Goal: Book appointment/travel/reservation

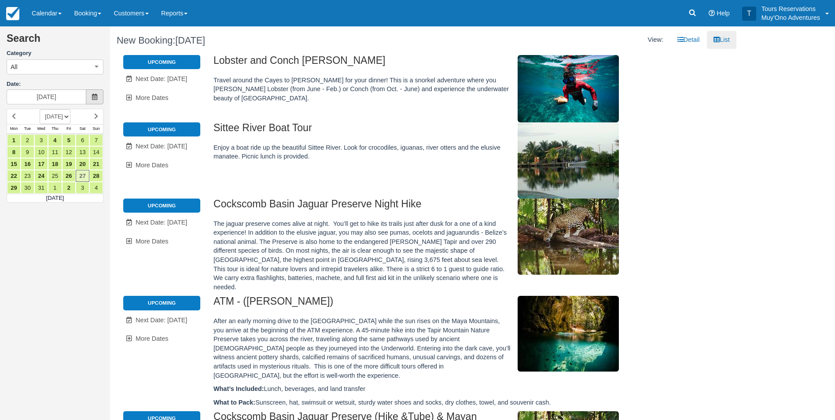
click at [98, 99] on span at bounding box center [95, 96] width 18 height 15
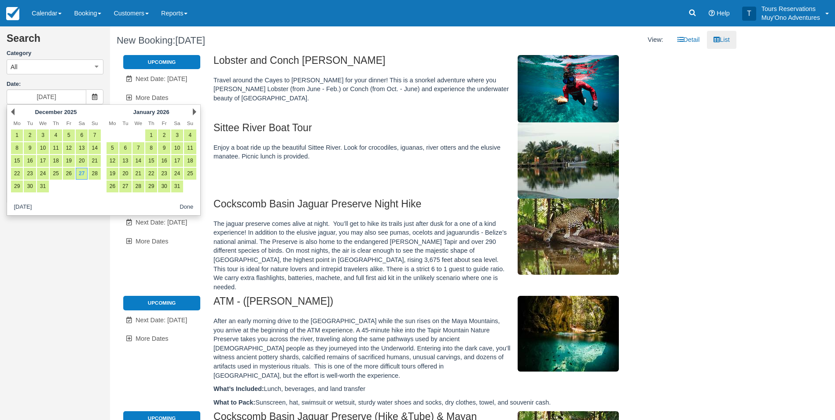
click at [15, 111] on div "Prev December 2025" at bounding box center [55, 112] width 95 height 12
click at [13, 112] on link "Prev" at bounding box center [13, 111] width 4 height 7
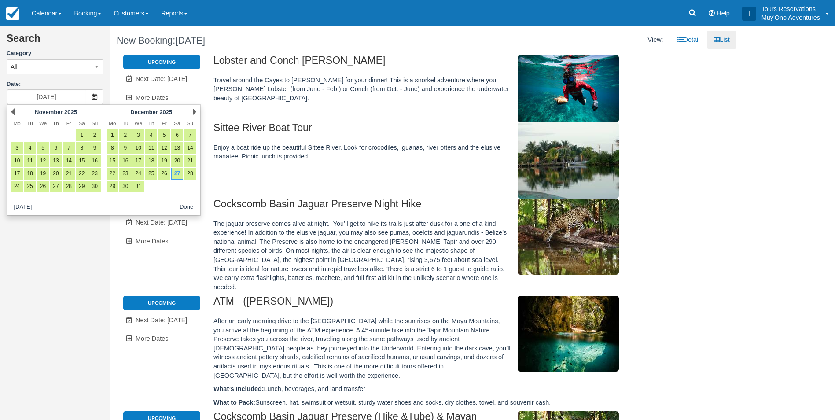
click at [13, 112] on link "Prev" at bounding box center [13, 111] width 4 height 7
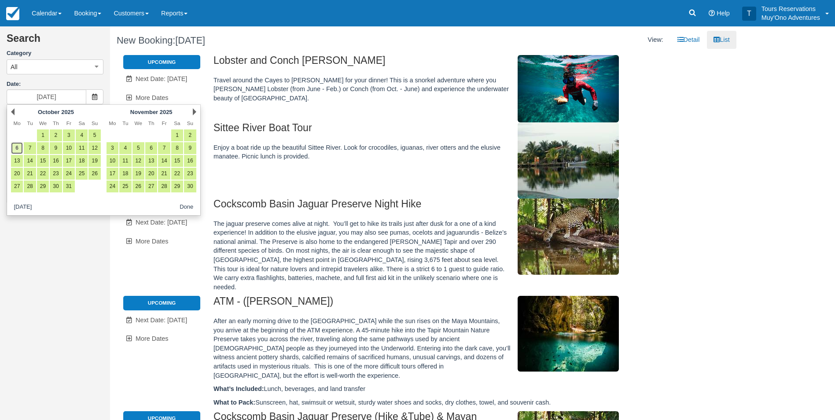
click at [14, 146] on link "6" at bounding box center [17, 148] width 12 height 12
type input "10/06/25"
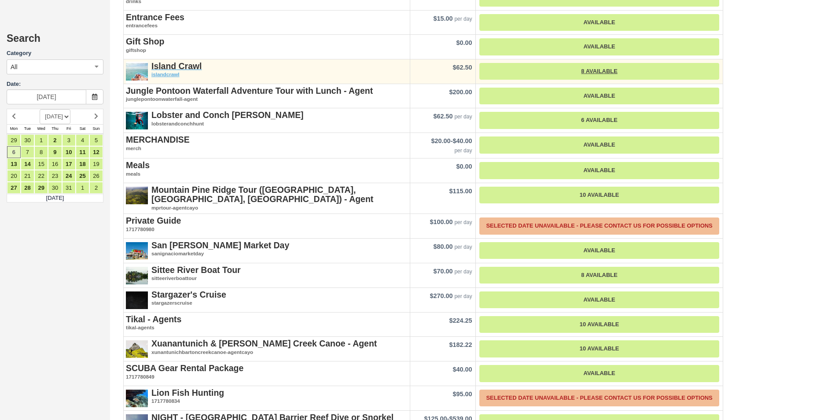
scroll to position [1084, 0]
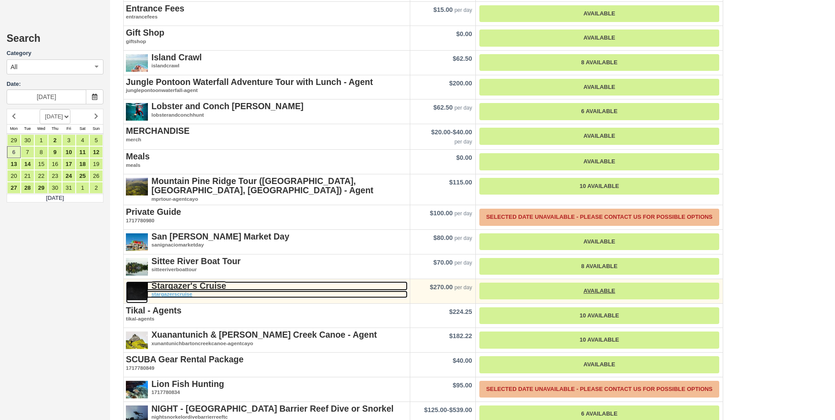
click at [196, 286] on strong "Stargazer's Cruise" at bounding box center [188, 286] width 75 height 10
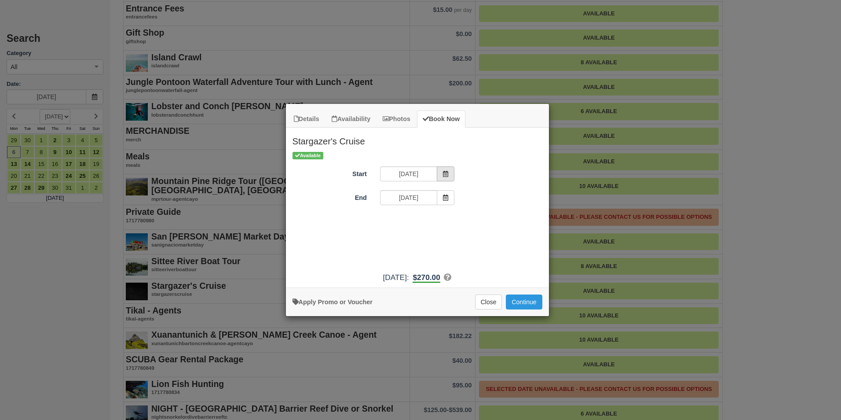
click at [447, 176] on icon "Item Modal" at bounding box center [446, 174] width 6 height 6
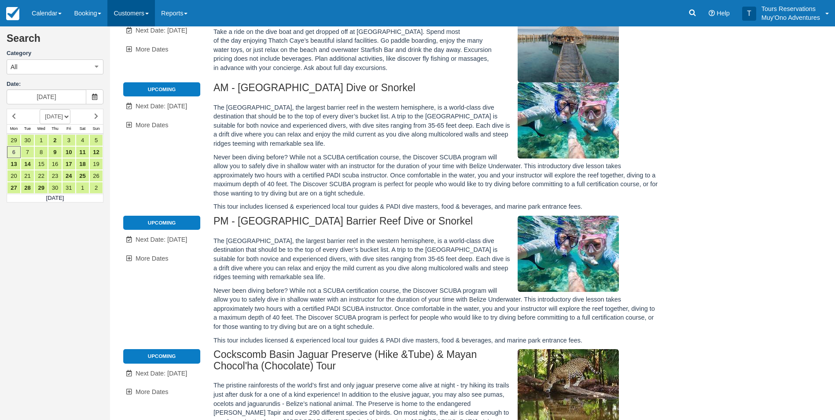
scroll to position [0, 0]
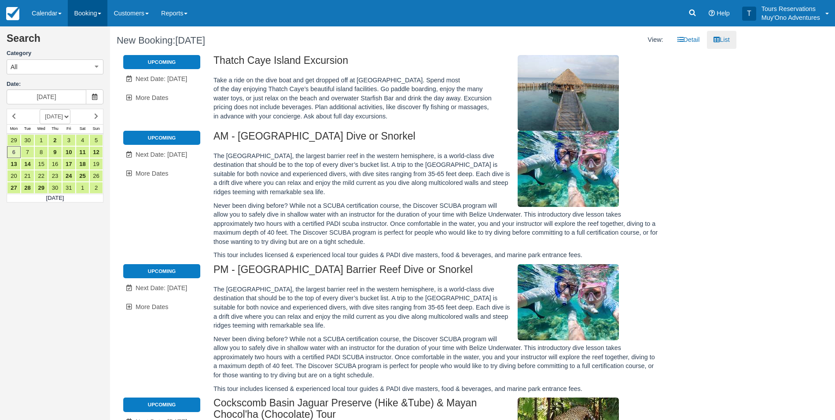
click at [100, 8] on link "Booking" at bounding box center [88, 13] width 40 height 26
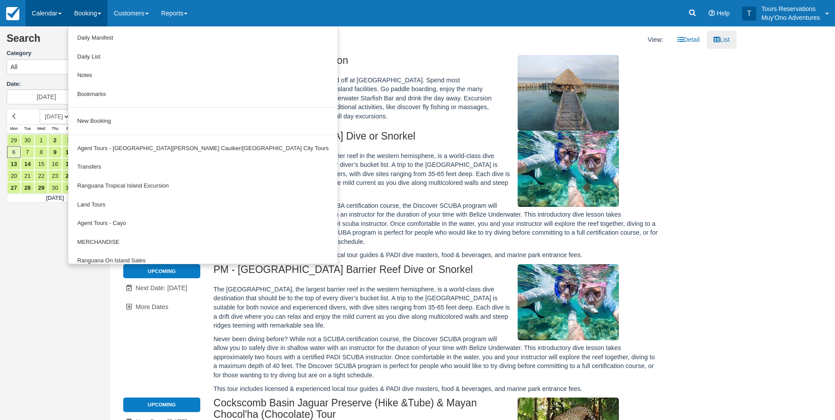
click at [51, 9] on link "Calendar" at bounding box center [47, 13] width 42 height 26
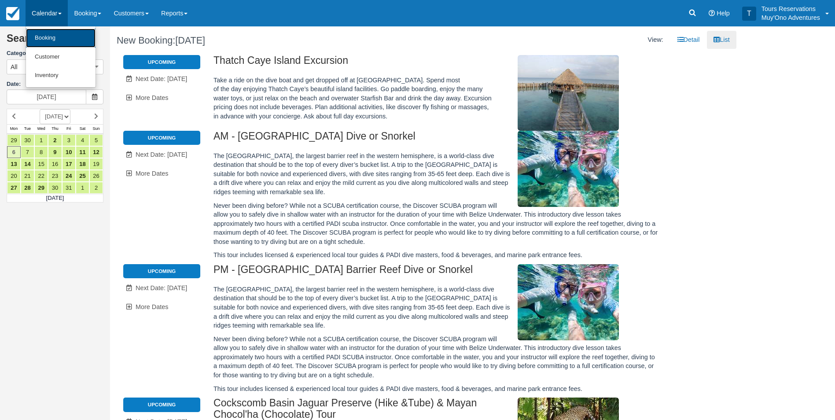
click at [59, 38] on link "Booking" at bounding box center [61, 38] width 70 height 19
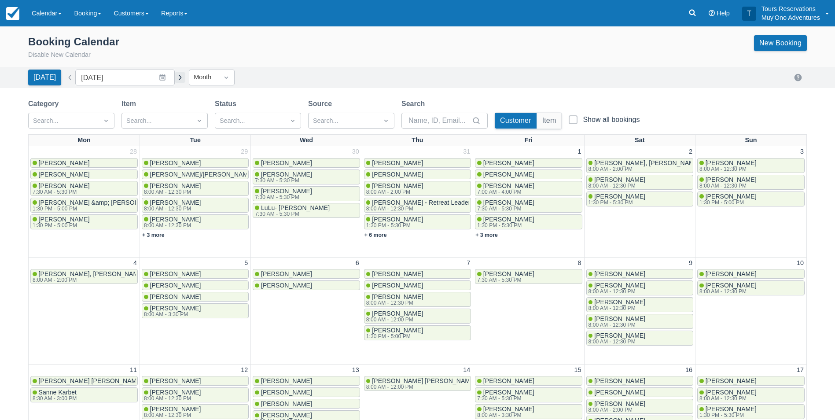
click at [175, 74] on button "button" at bounding box center [180, 77] width 11 height 11
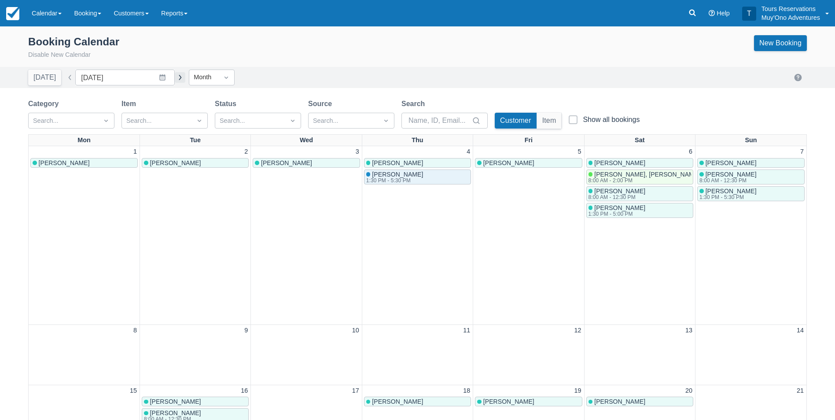
click at [175, 74] on button "button" at bounding box center [180, 77] width 11 height 11
type input "[DATE]"
